Goal: Task Accomplishment & Management: Complete application form

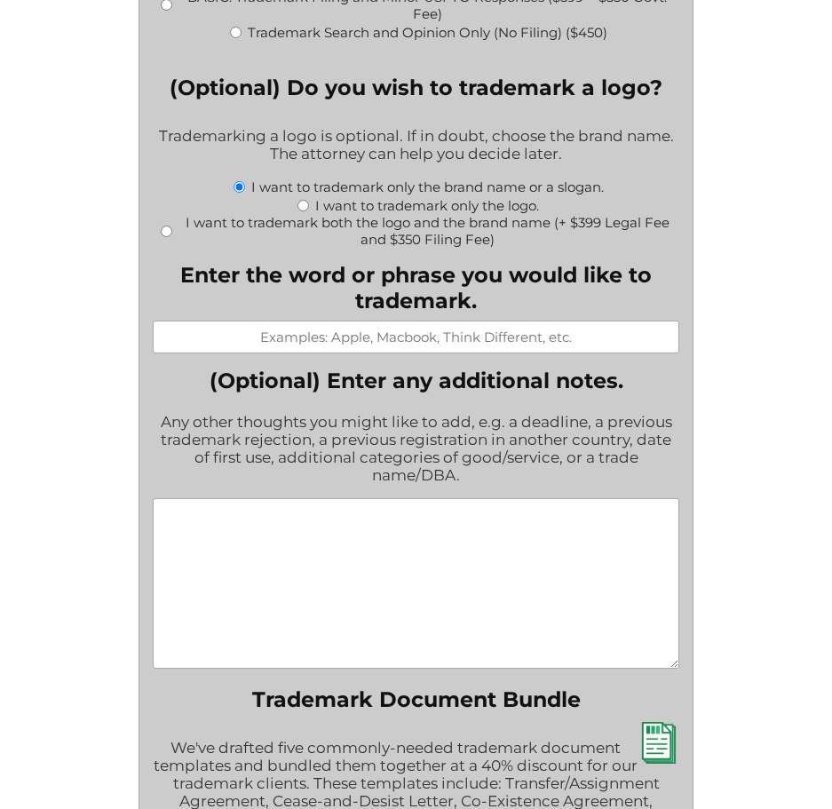
scroll to position [2077, 0]
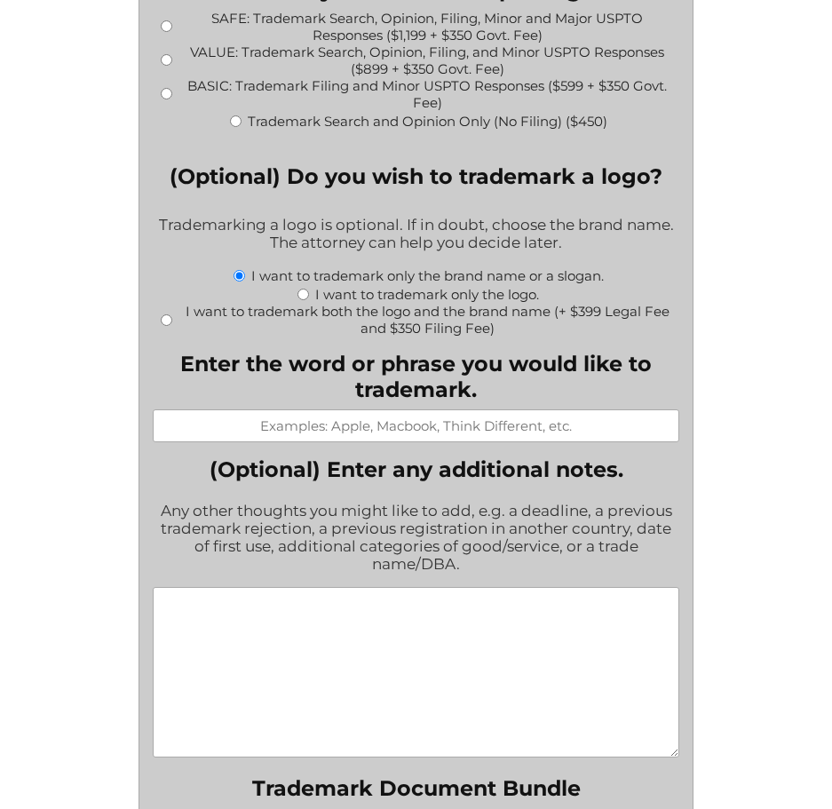
click at [297, 409] on input "Enter the word or phrase you would like to trademark." at bounding box center [416, 425] width 526 height 33
type input "apple"
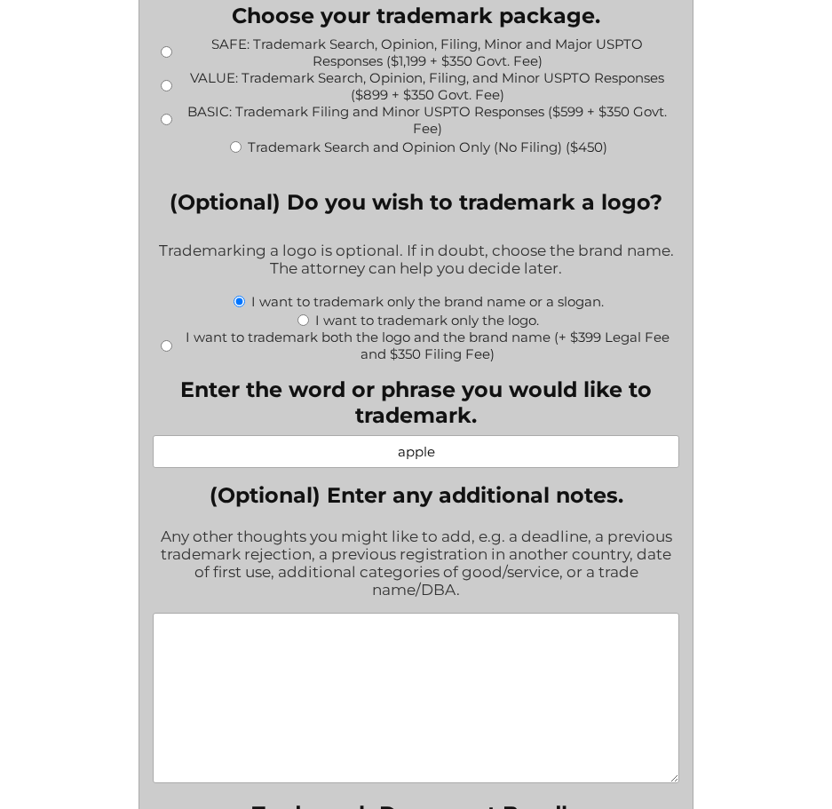
scroll to position [2058, 0]
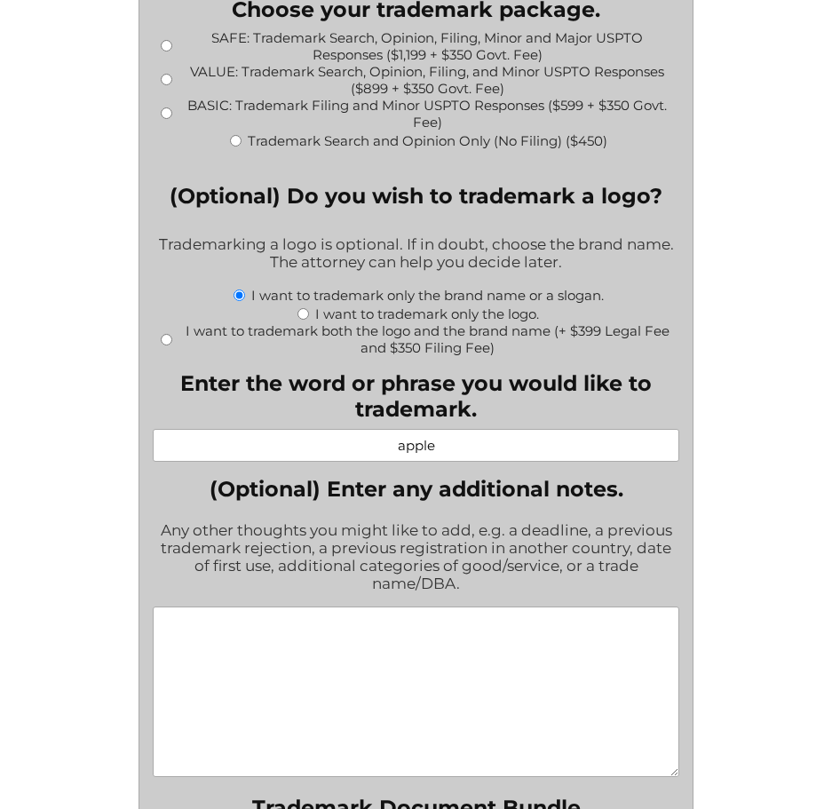
click at [736, 356] on div "Fill out this form to get the process started on your trademark application. If…" at bounding box center [416, 154] width 666 height 3944
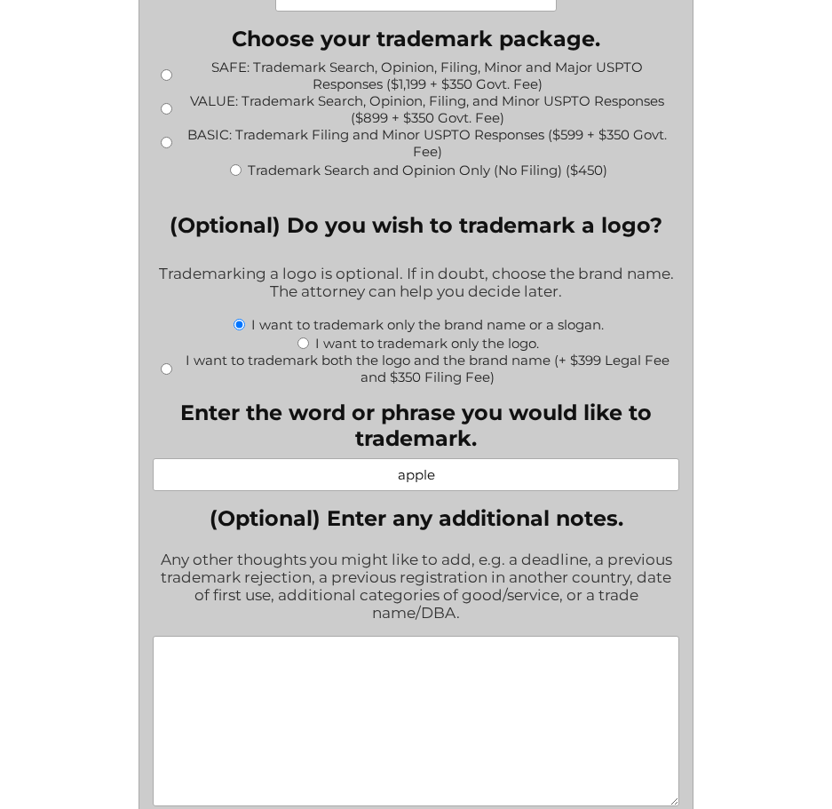
scroll to position [2042, 0]
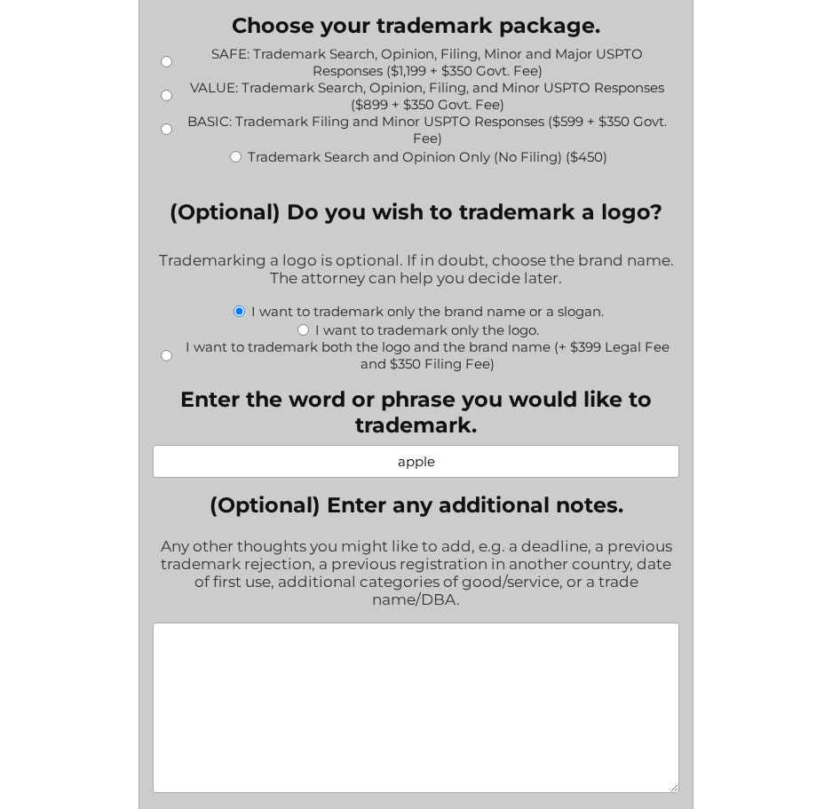
drag, startPoint x: 514, startPoint y: 441, endPoint x: -146, endPoint y: 432, distance: 660.6
click at [0, 432] on html "Trademark Registration, Enforcement, and Renewal File a Trademark Application T…" at bounding box center [416, 56] width 832 height 4197
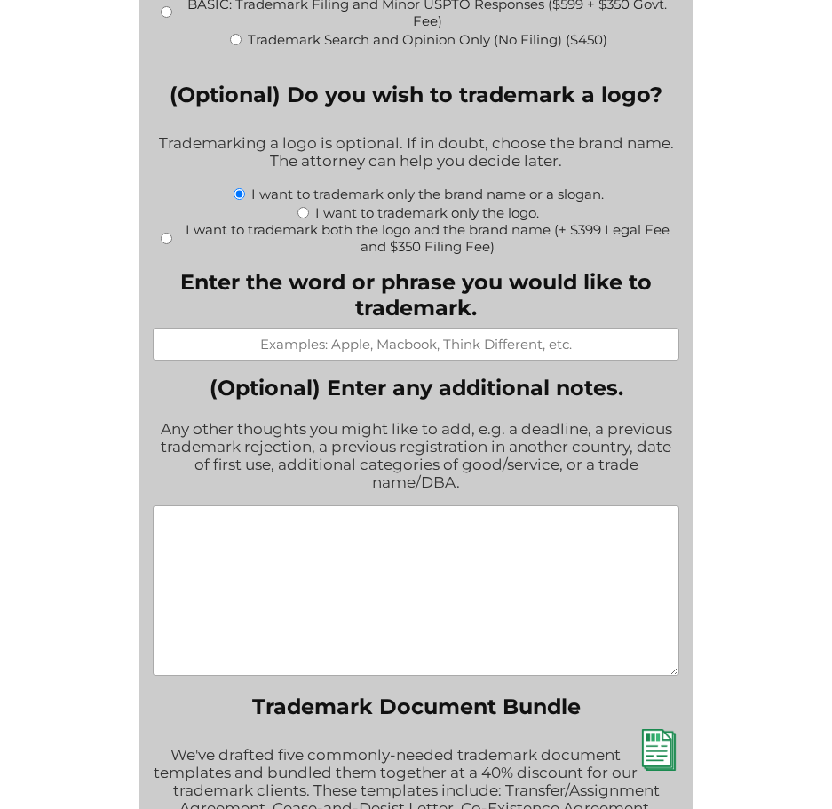
scroll to position [2131, 0]
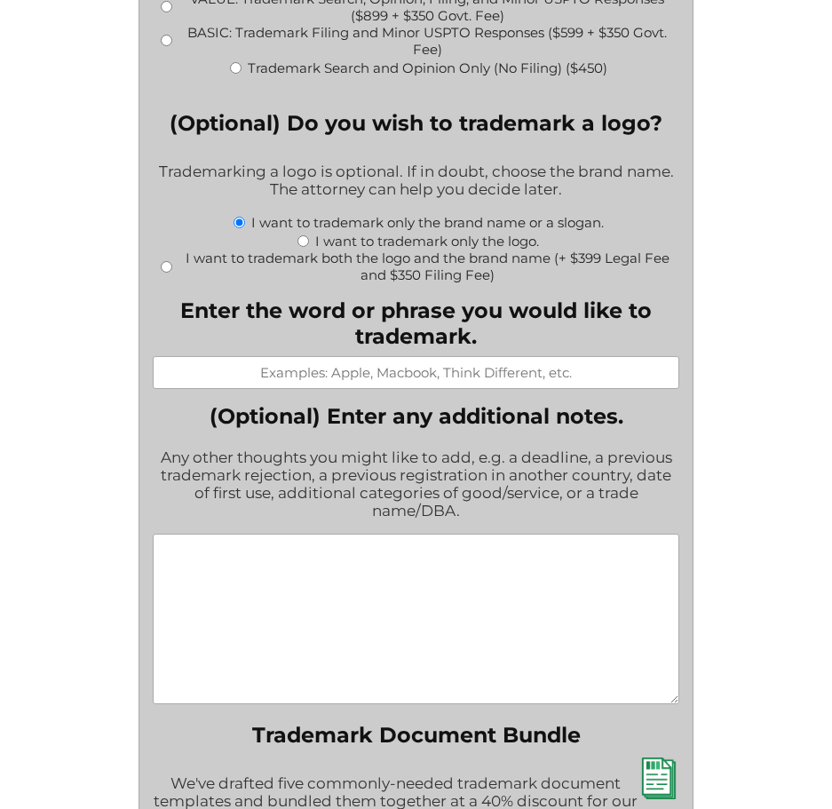
click at [449, 366] on input "Enter the word or phrase you would like to trademark." at bounding box center [416, 372] width 526 height 33
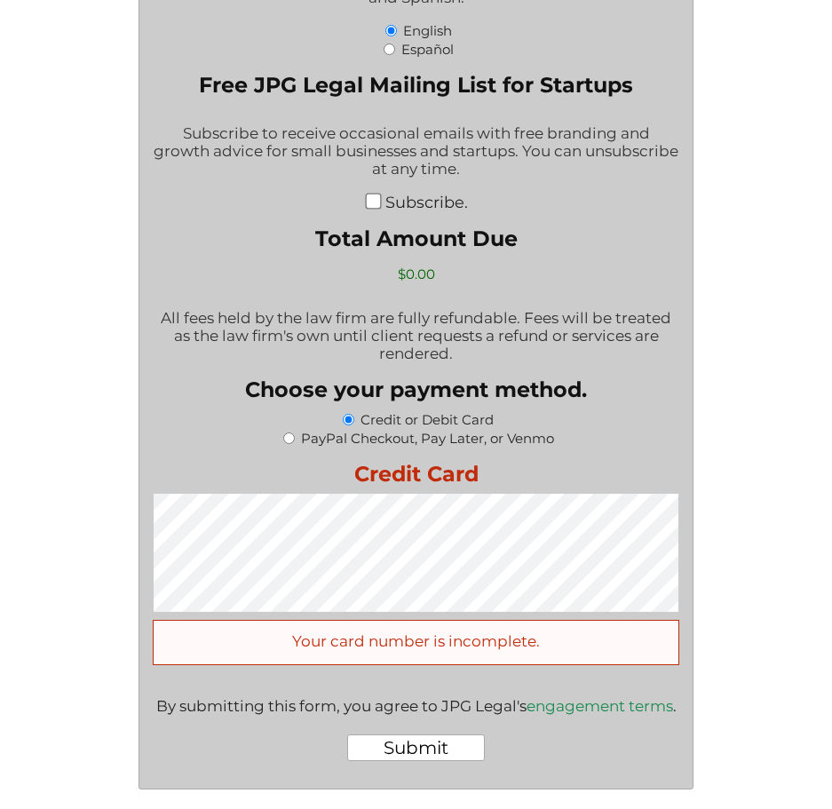
scroll to position [3285, 0]
